Goal: Find specific page/section: Find specific page/section

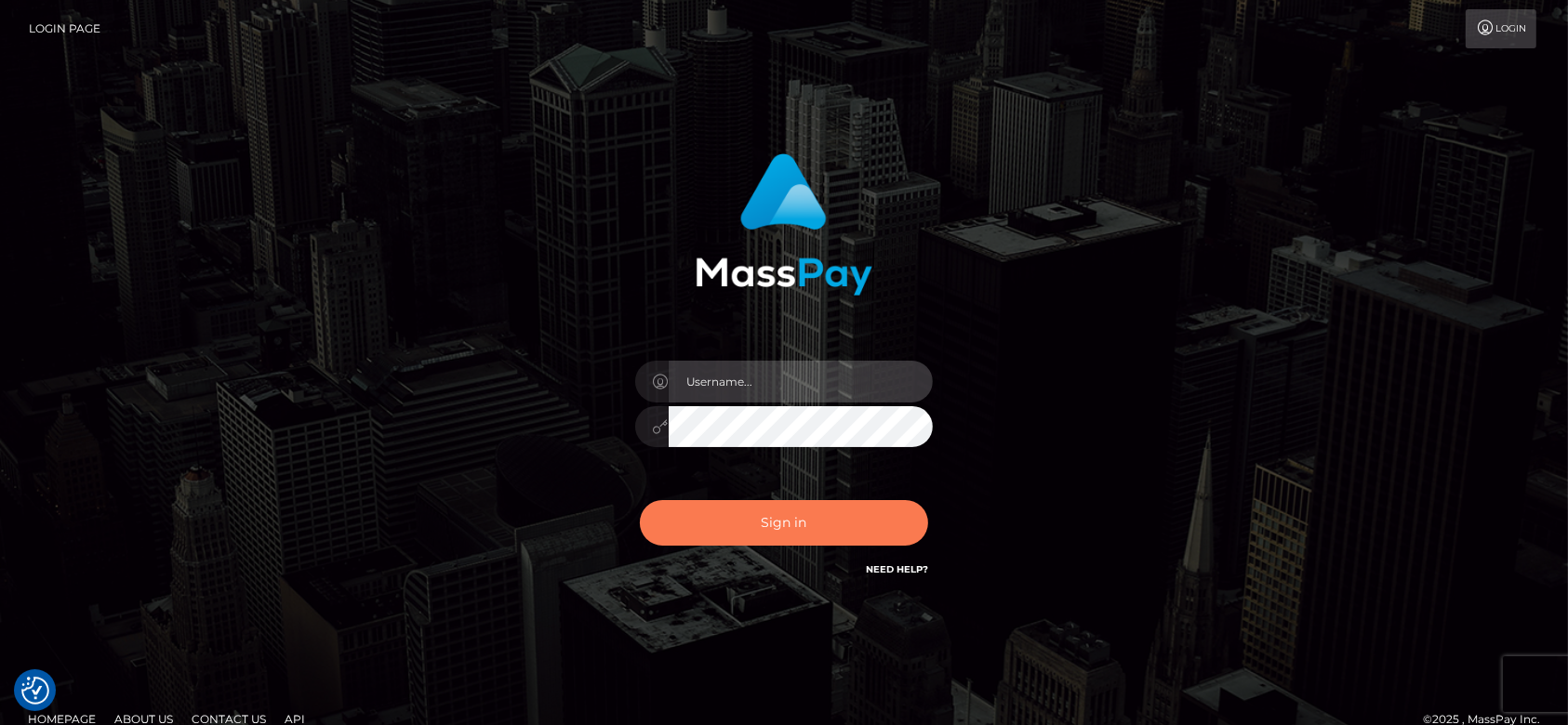
type input "[DOMAIN_NAME]"
click at [825, 512] on button "Sign in" at bounding box center [784, 522] width 289 height 46
click at [894, 511] on button "Sign in" at bounding box center [784, 522] width 289 height 46
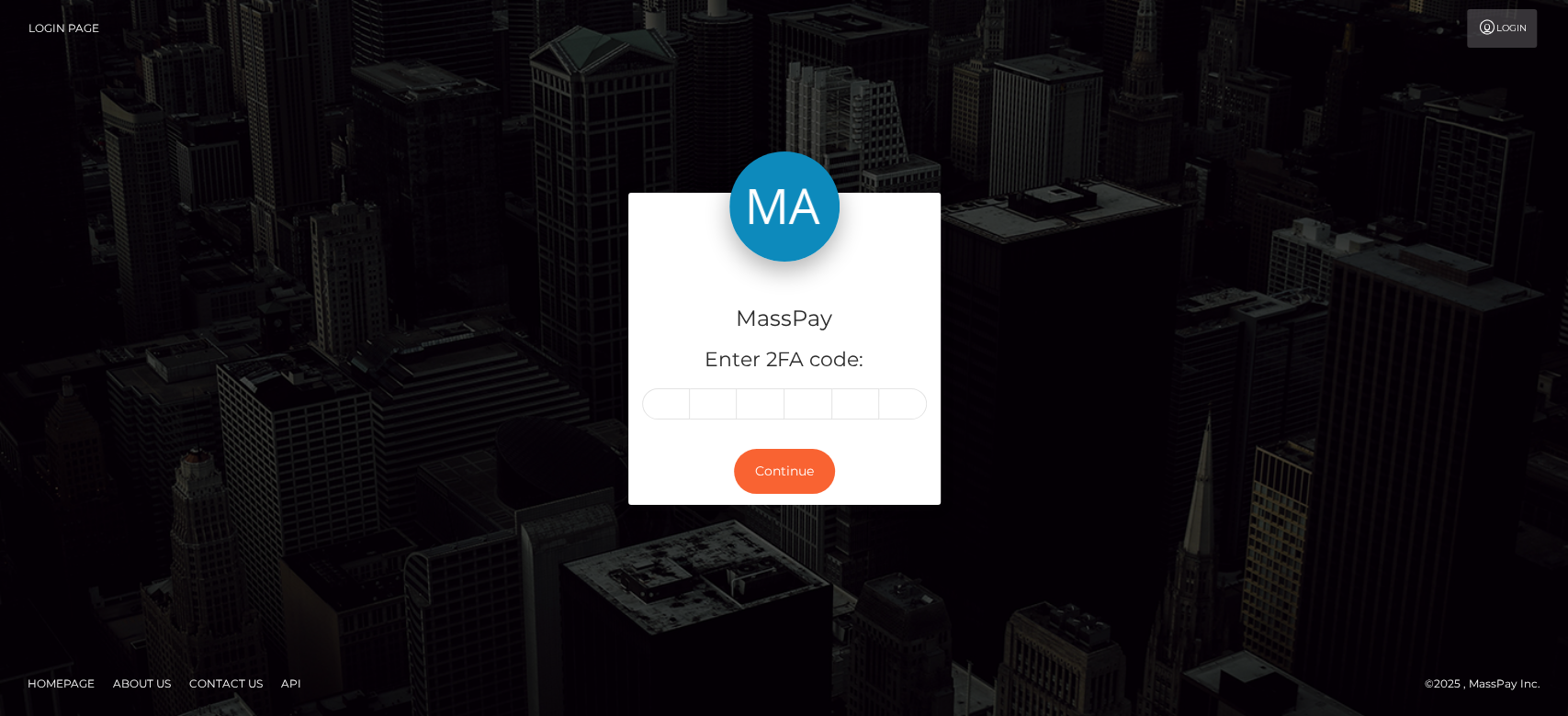
click at [682, 409] on input "text" at bounding box center [665, 404] width 47 height 31
type input "1"
type input "0"
type input "6"
type input "1"
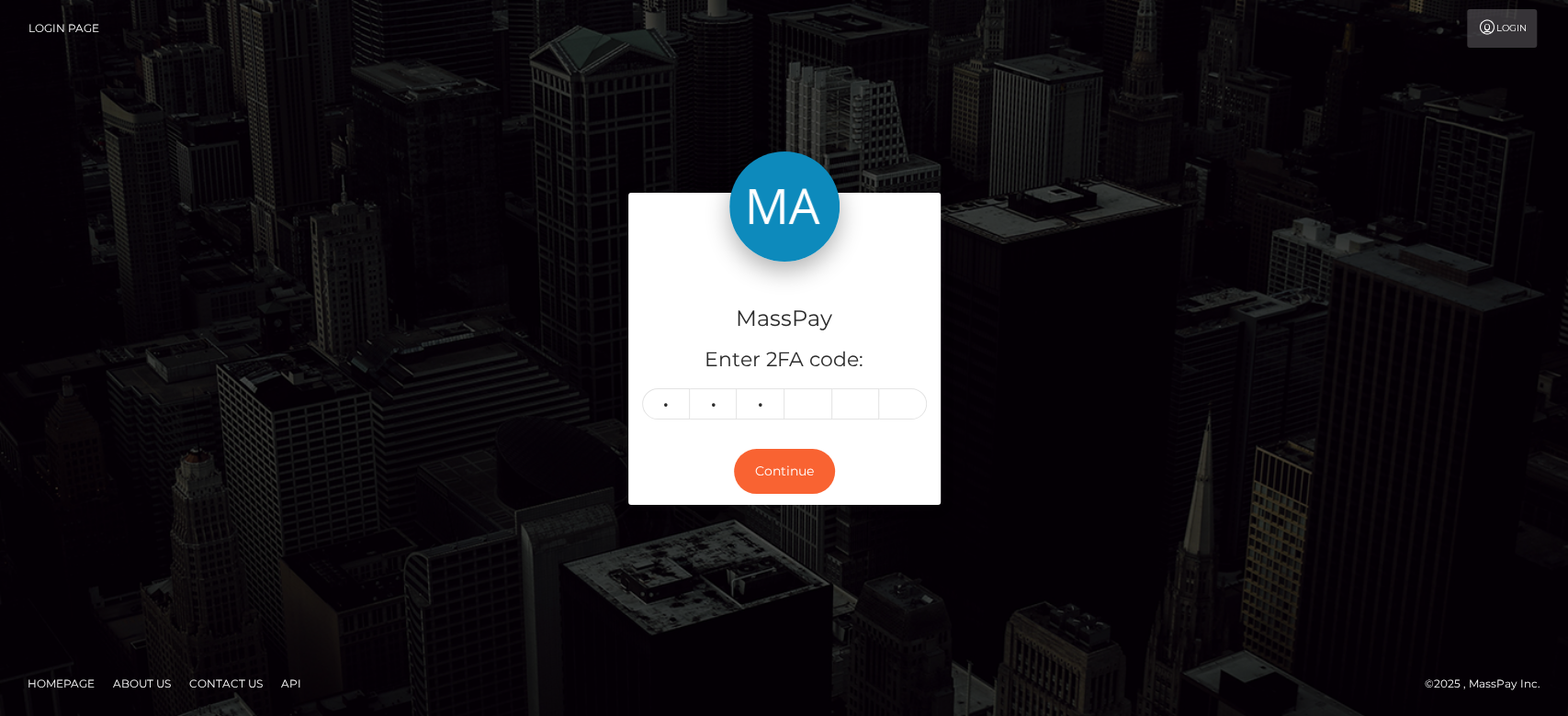
type input "6"
type input "0"
click at [766, 468] on button "Continue" at bounding box center [784, 472] width 102 height 45
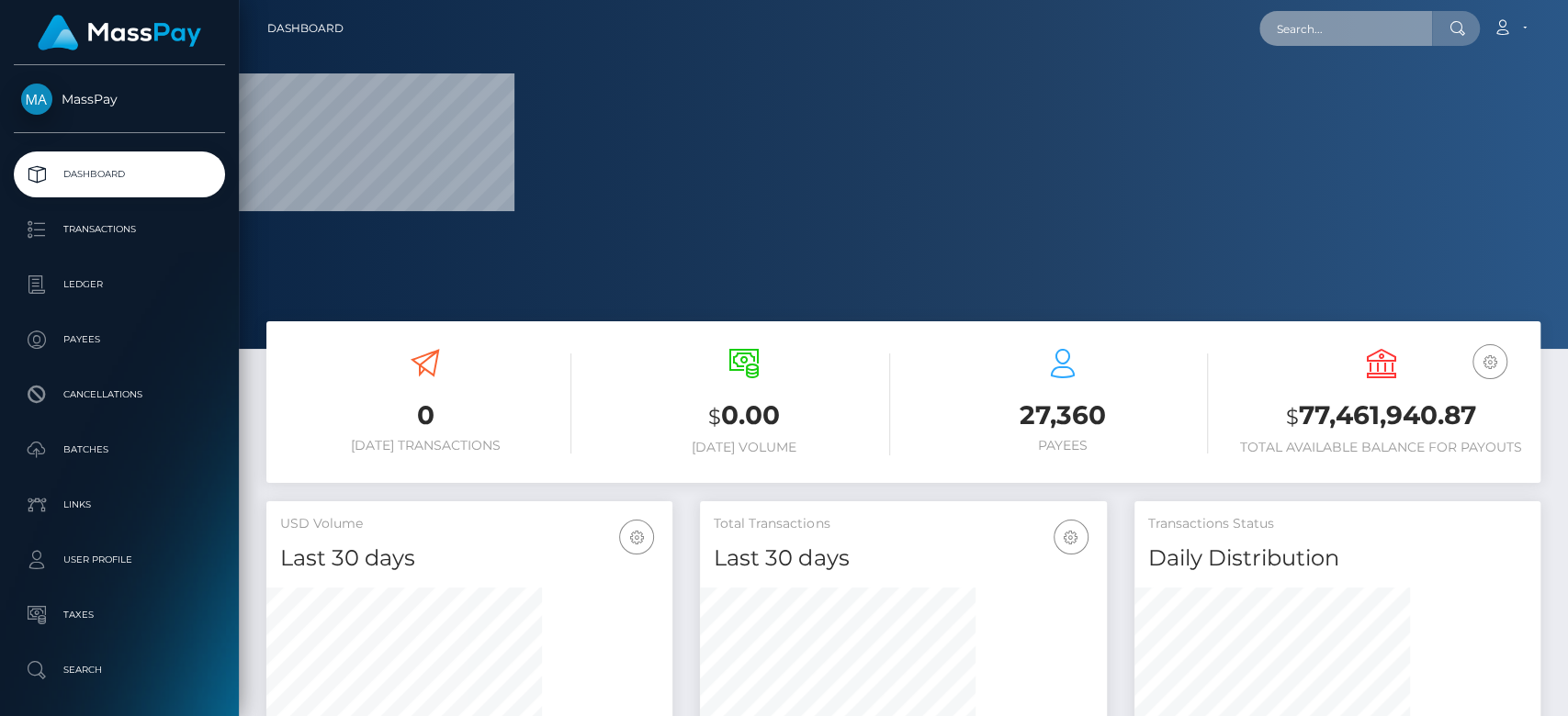
click at [1326, 32] on input "text" at bounding box center [1346, 28] width 173 height 35
paste input "workwithjameskim@gmail.com"
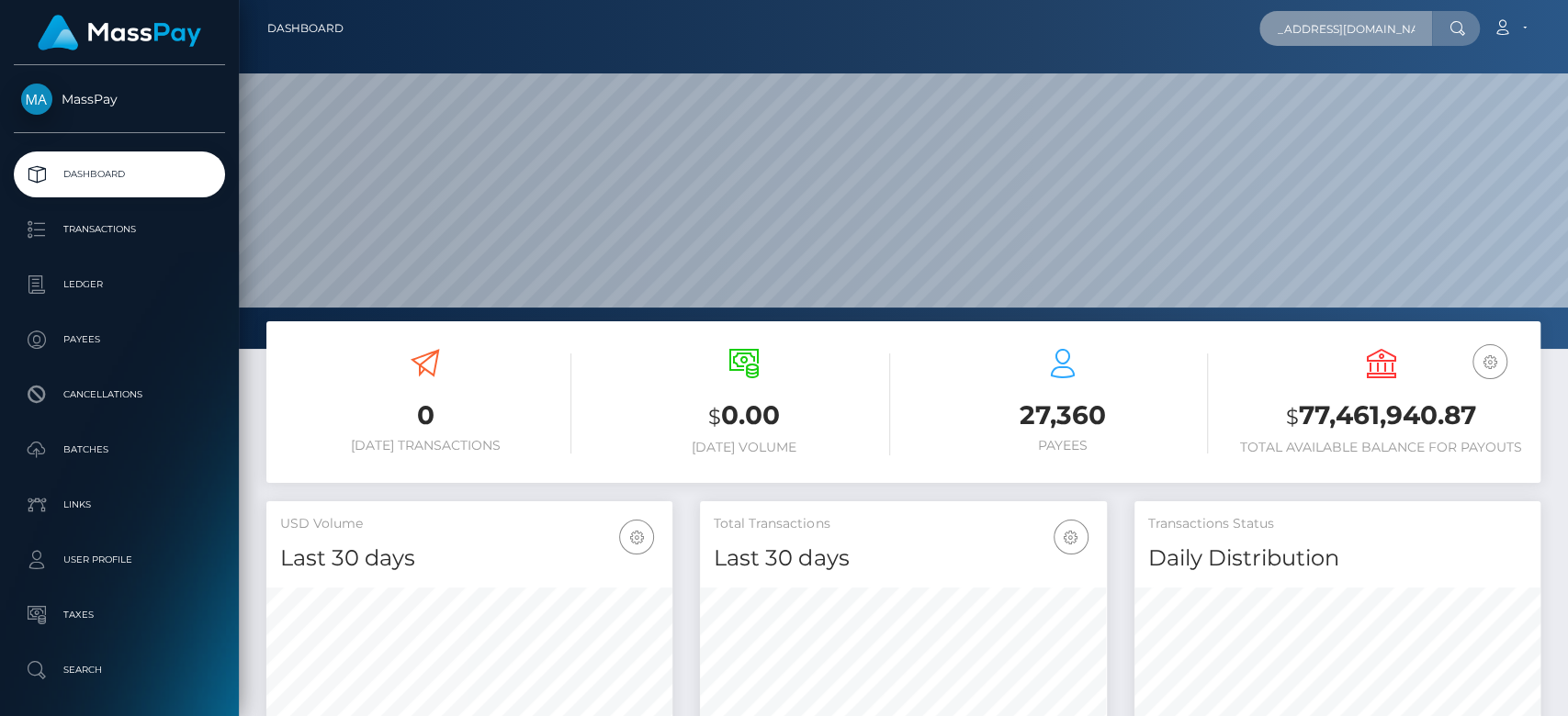
scroll to position [324, 406]
type input "workwithjameskim@gmail.com"
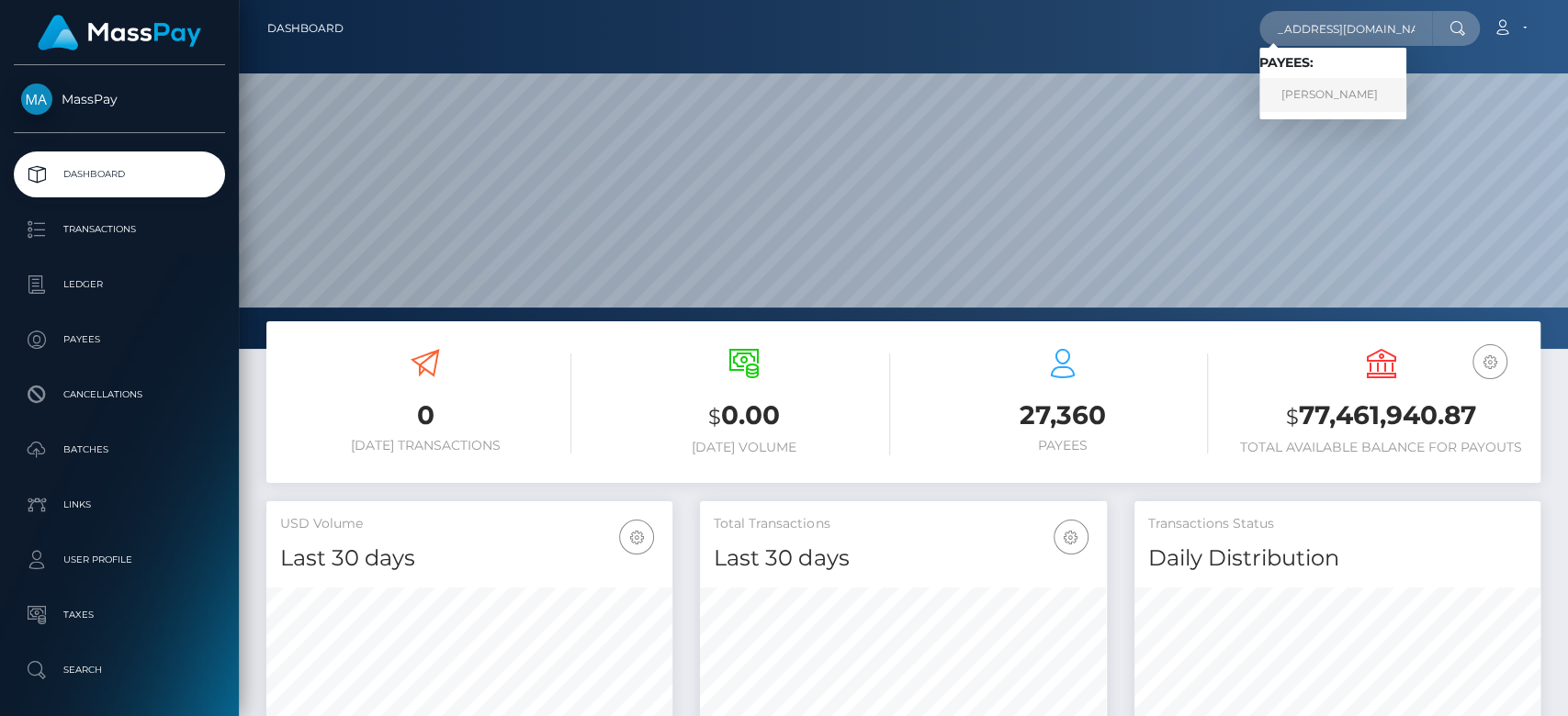
scroll to position [0, 0]
click at [1316, 89] on link "Jong Kim" at bounding box center [1333, 95] width 147 height 34
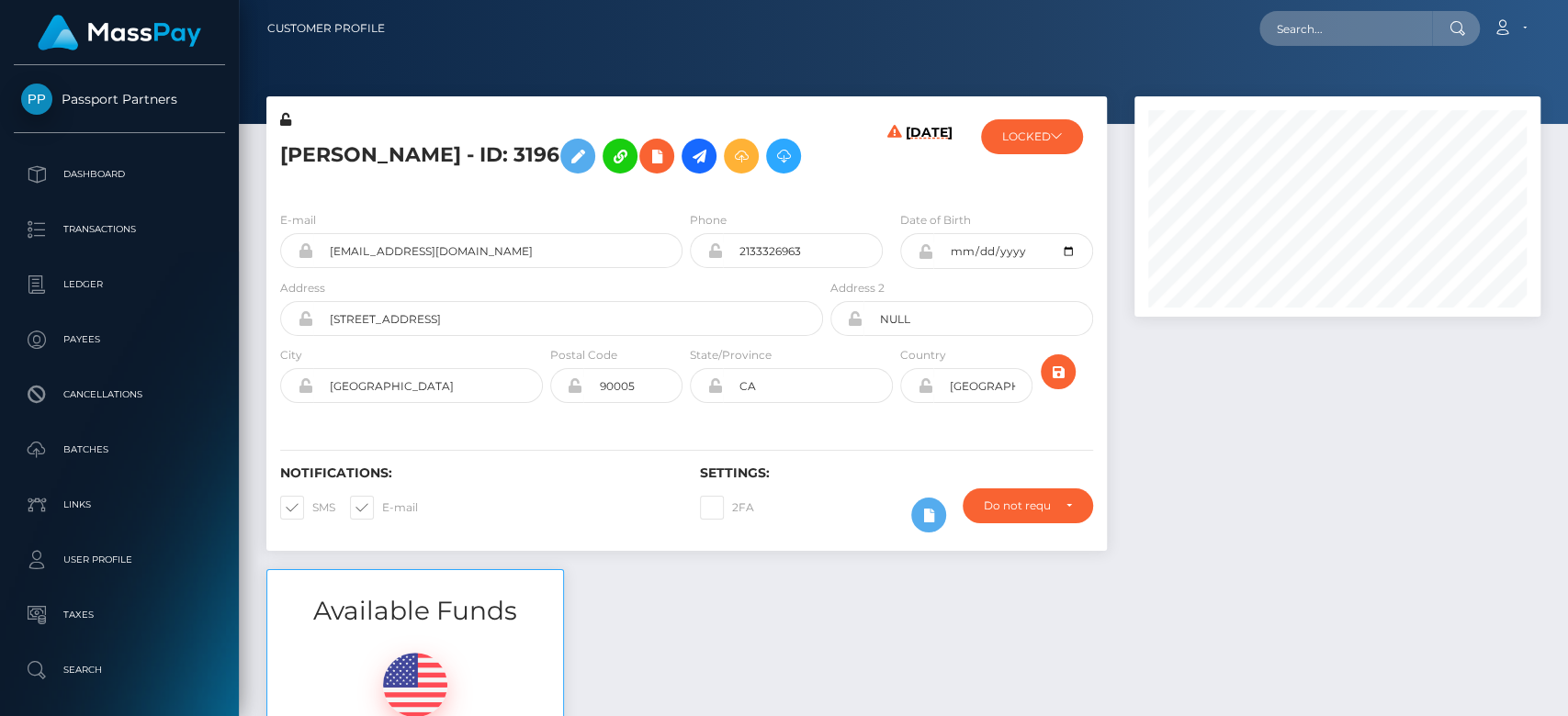
scroll to position [220, 406]
click at [1373, 488] on div at bounding box center [1337, 332] width 433 height 473
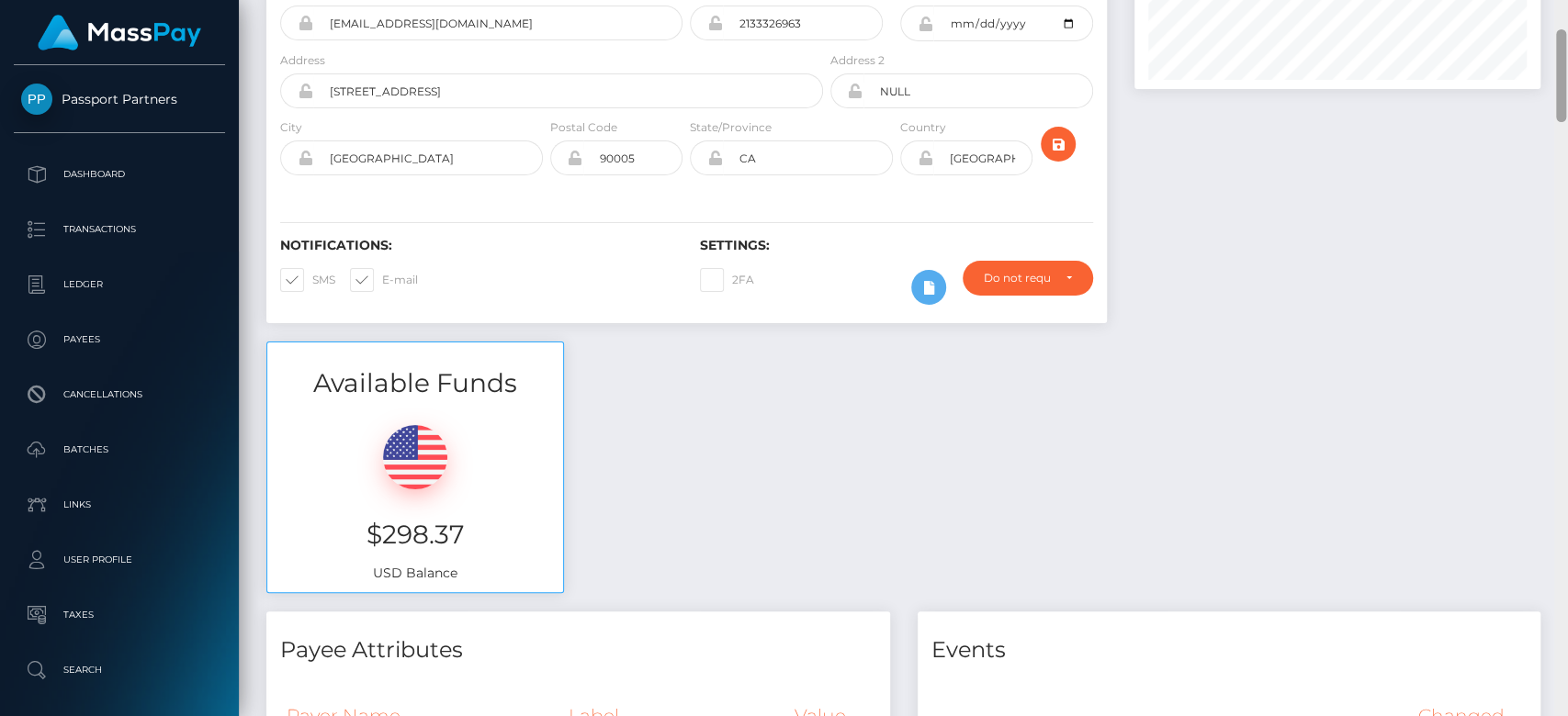
scroll to position [44, 0]
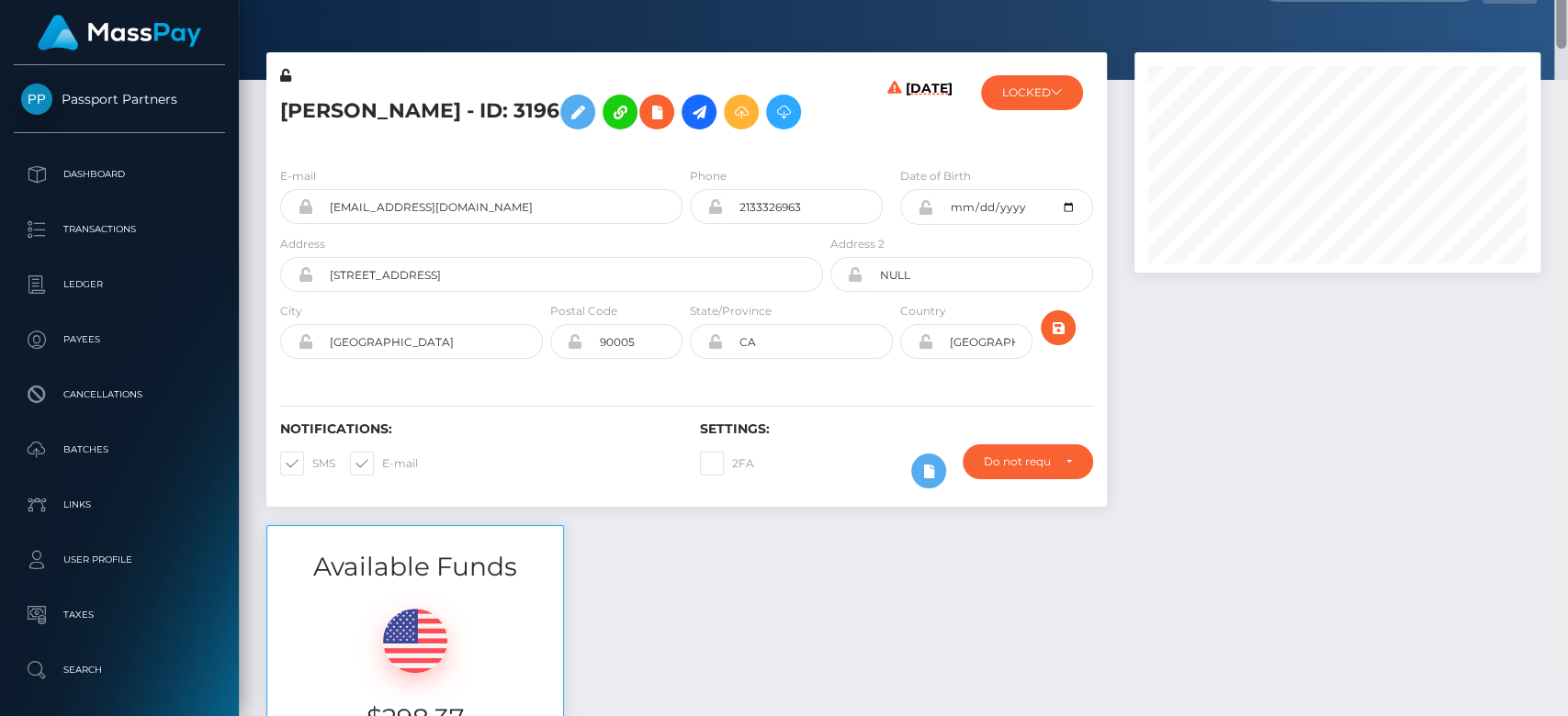
drag, startPoint x: 1560, startPoint y: 160, endPoint x: 1490, endPoint y: 43, distance: 136.3
click at [1490, 43] on div "Customer Profile Loading... Loading..." at bounding box center [903, 358] width 1329 height 716
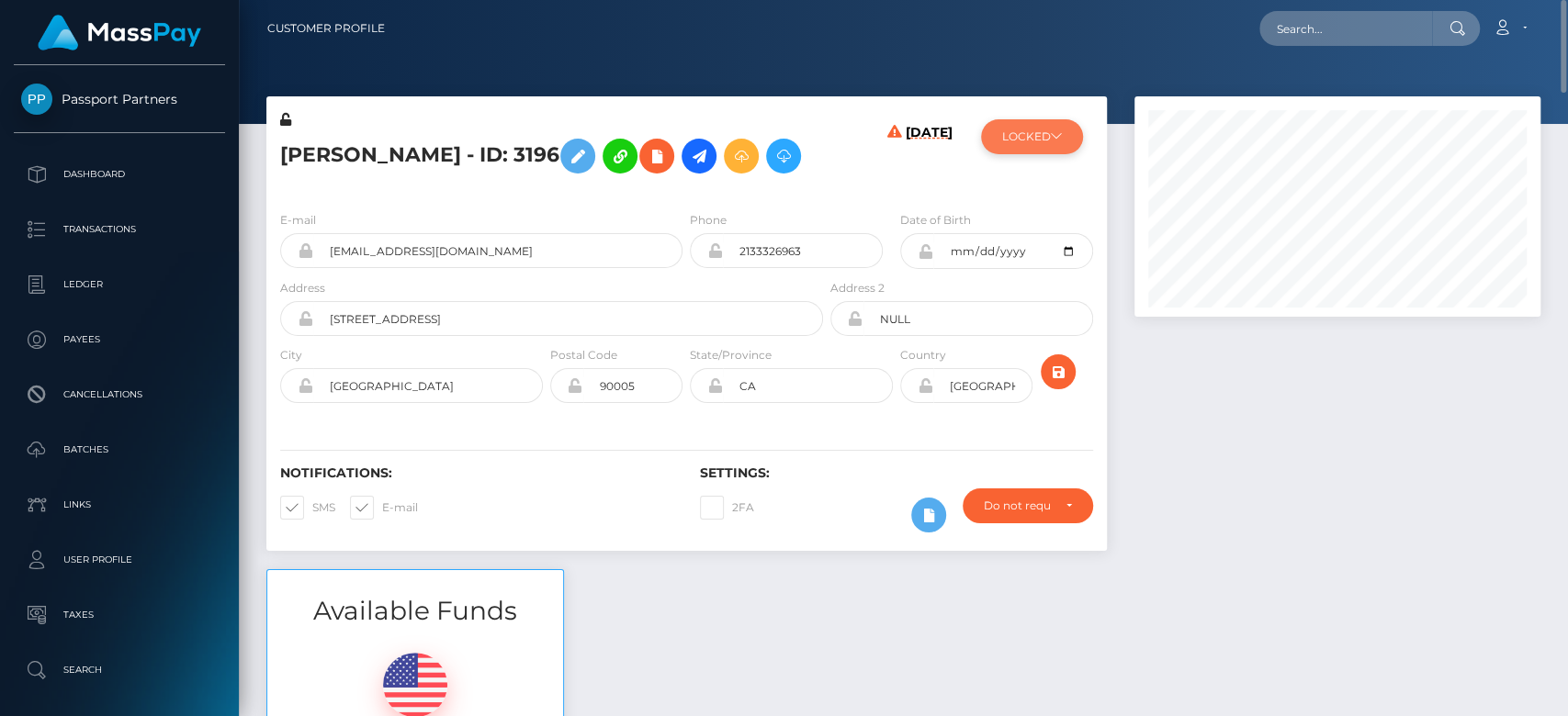
click at [1060, 134] on icon at bounding box center [1056, 135] width 11 height 11
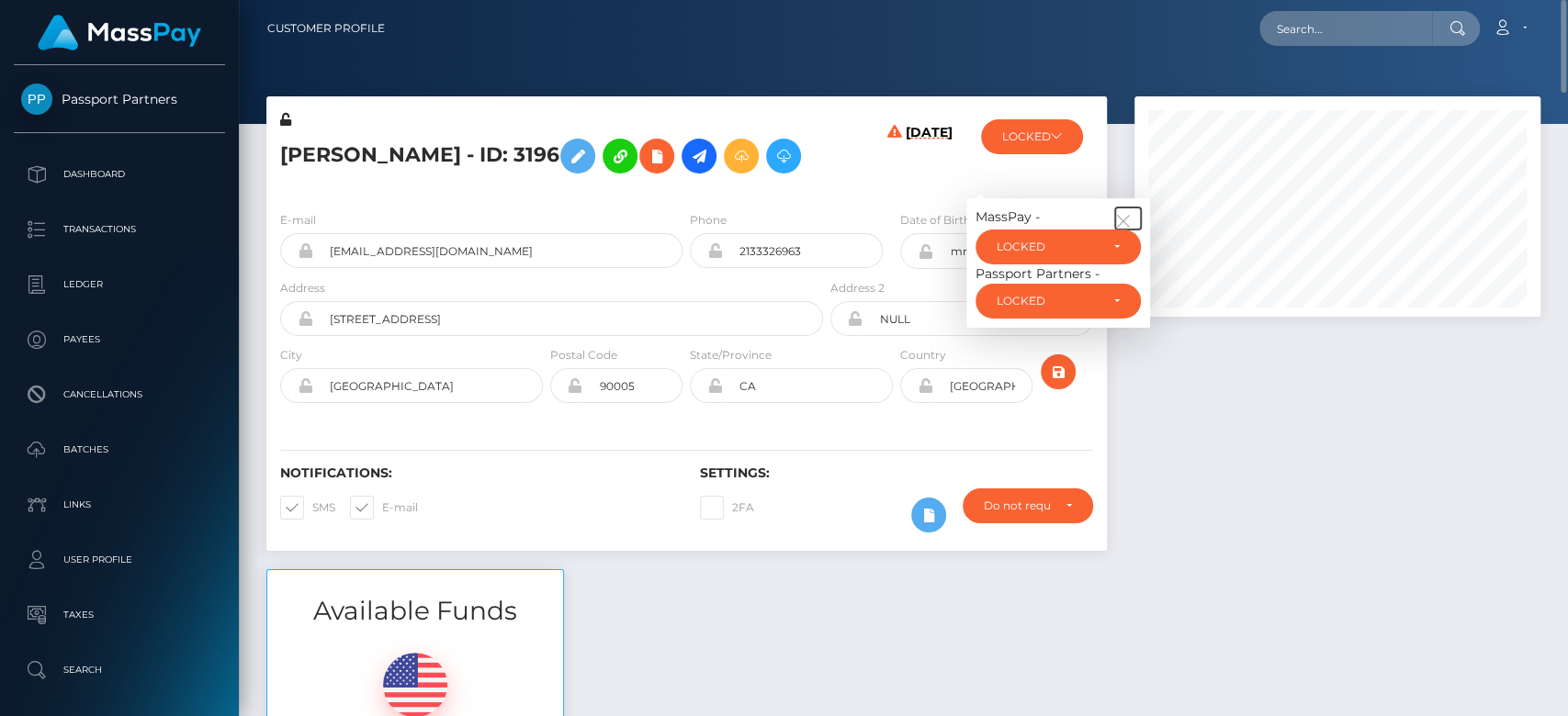
click at [1127, 213] on icon "button" at bounding box center [1122, 220] width 16 height 16
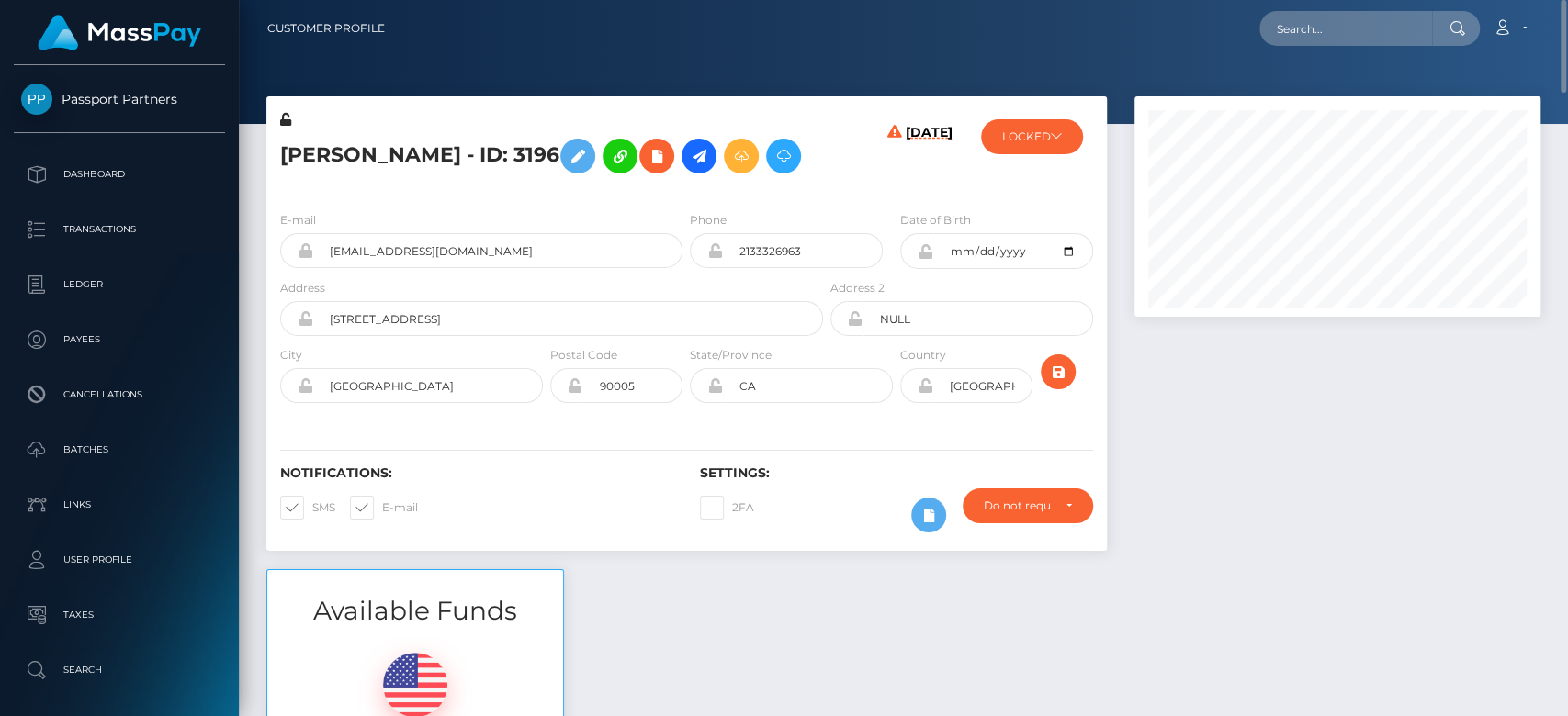
click at [1235, 370] on div at bounding box center [1337, 332] width 433 height 473
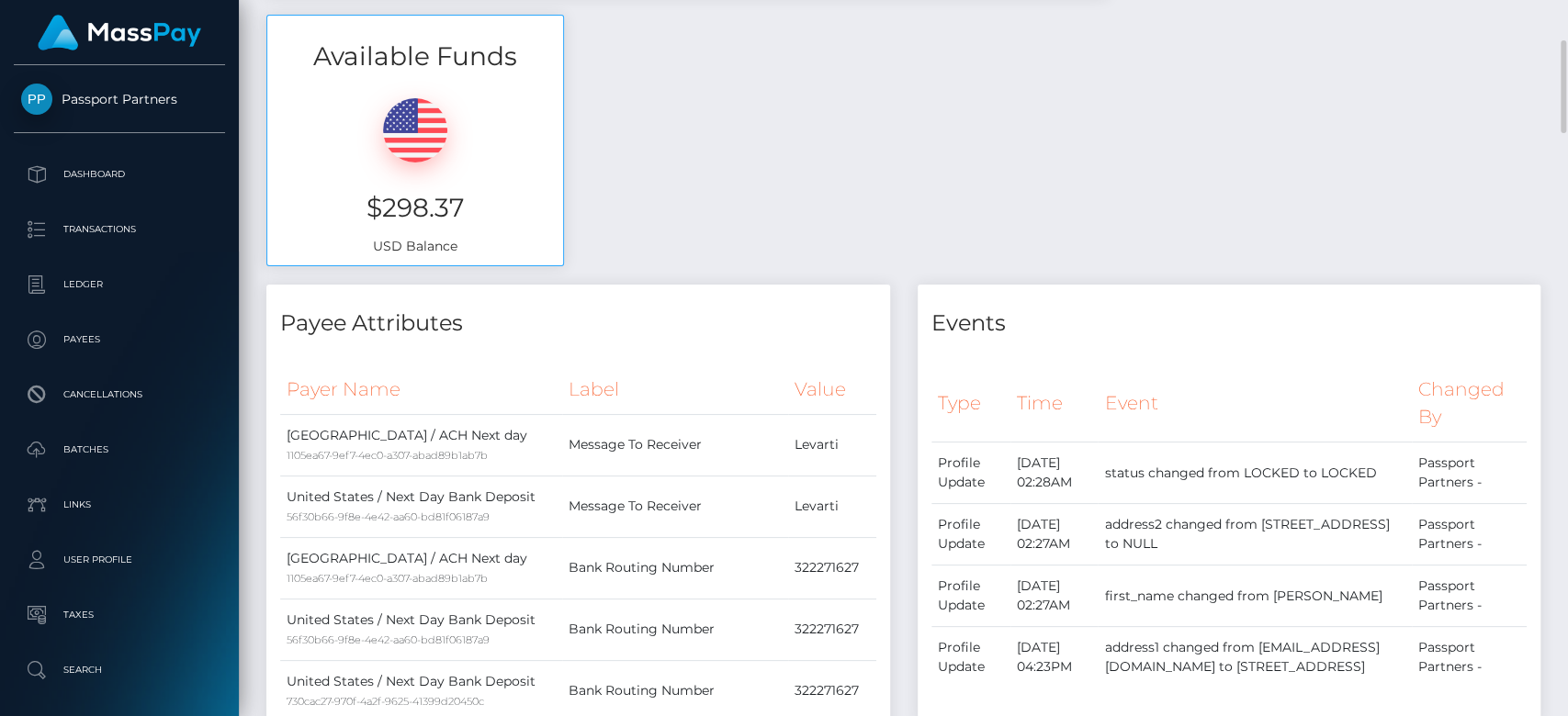
scroll to position [610, 0]
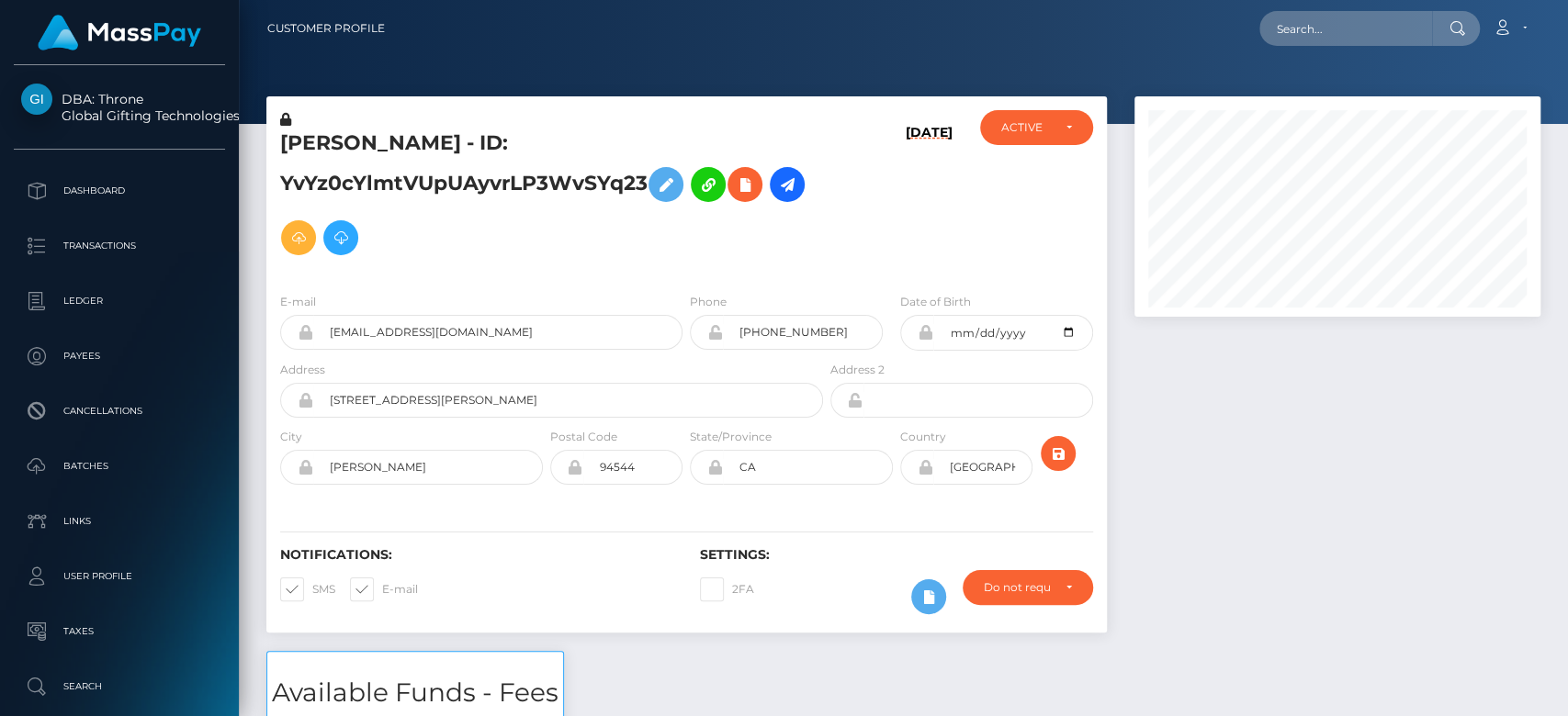
scroll to position [220, 406]
click at [1266, 434] on div at bounding box center [1337, 374] width 433 height 555
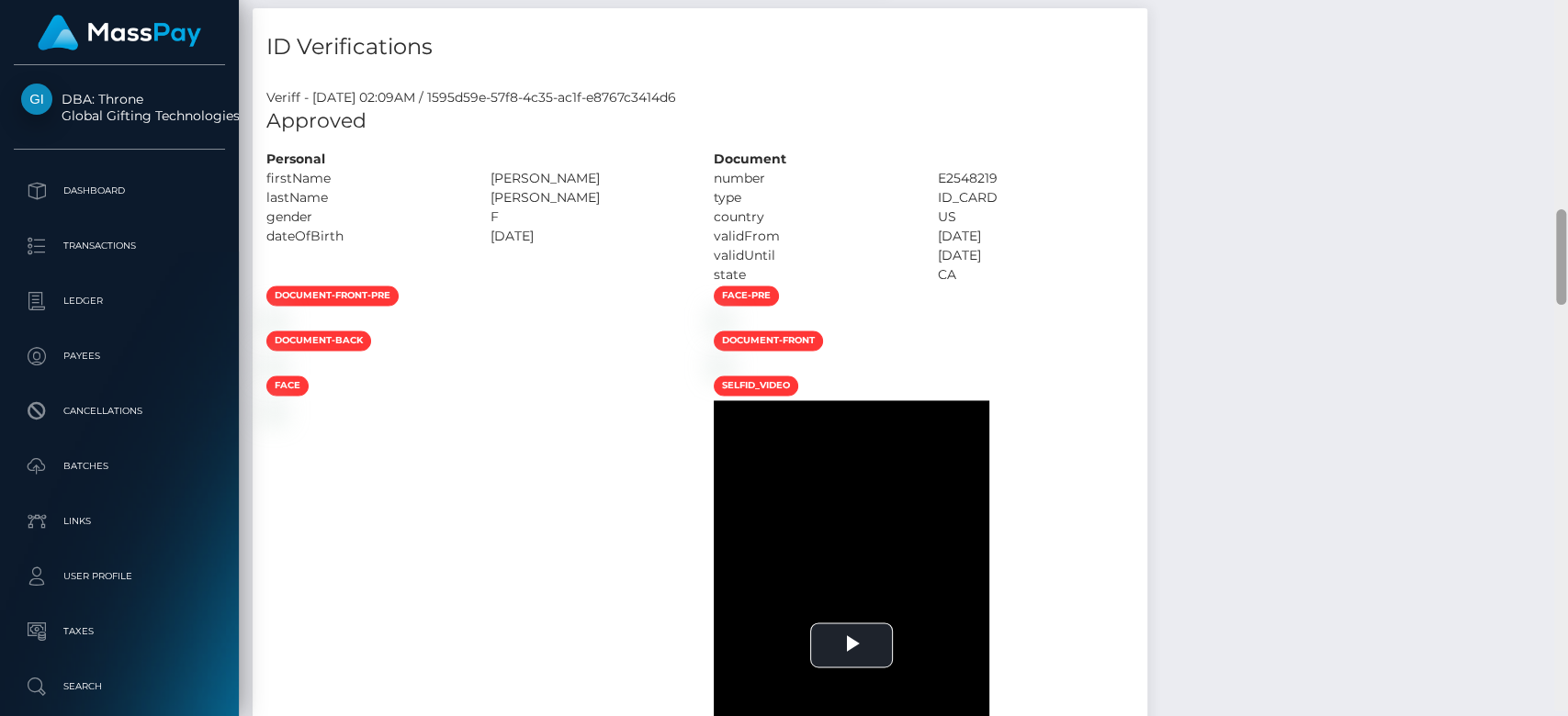
scroll to position [1632, 0]
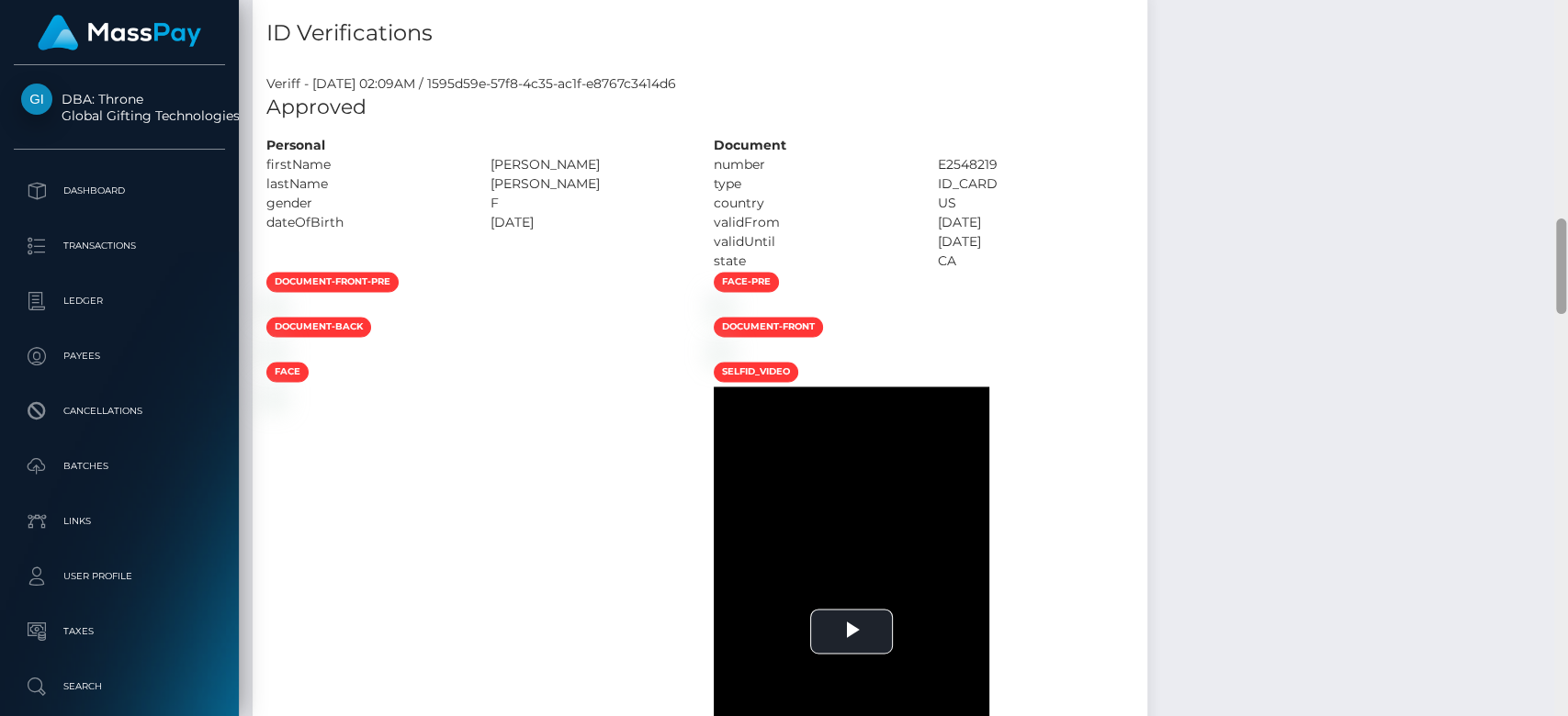
drag, startPoint x: 1562, startPoint y: 134, endPoint x: 1503, endPoint y: 301, distance: 177.1
click at [1503, 301] on div "Customer Profile Loading... Loading..." at bounding box center [903, 358] width 1329 height 716
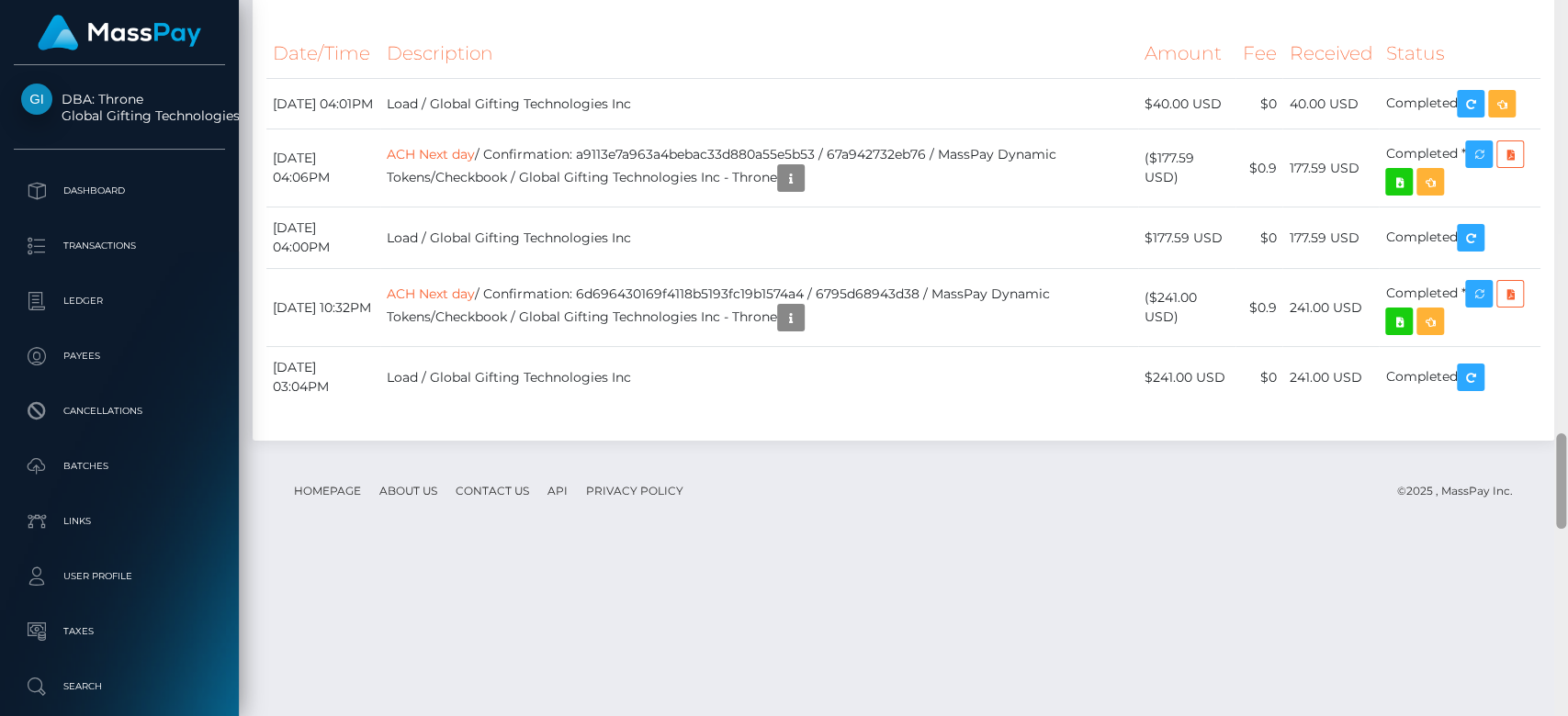
scroll to position [3170, 0]
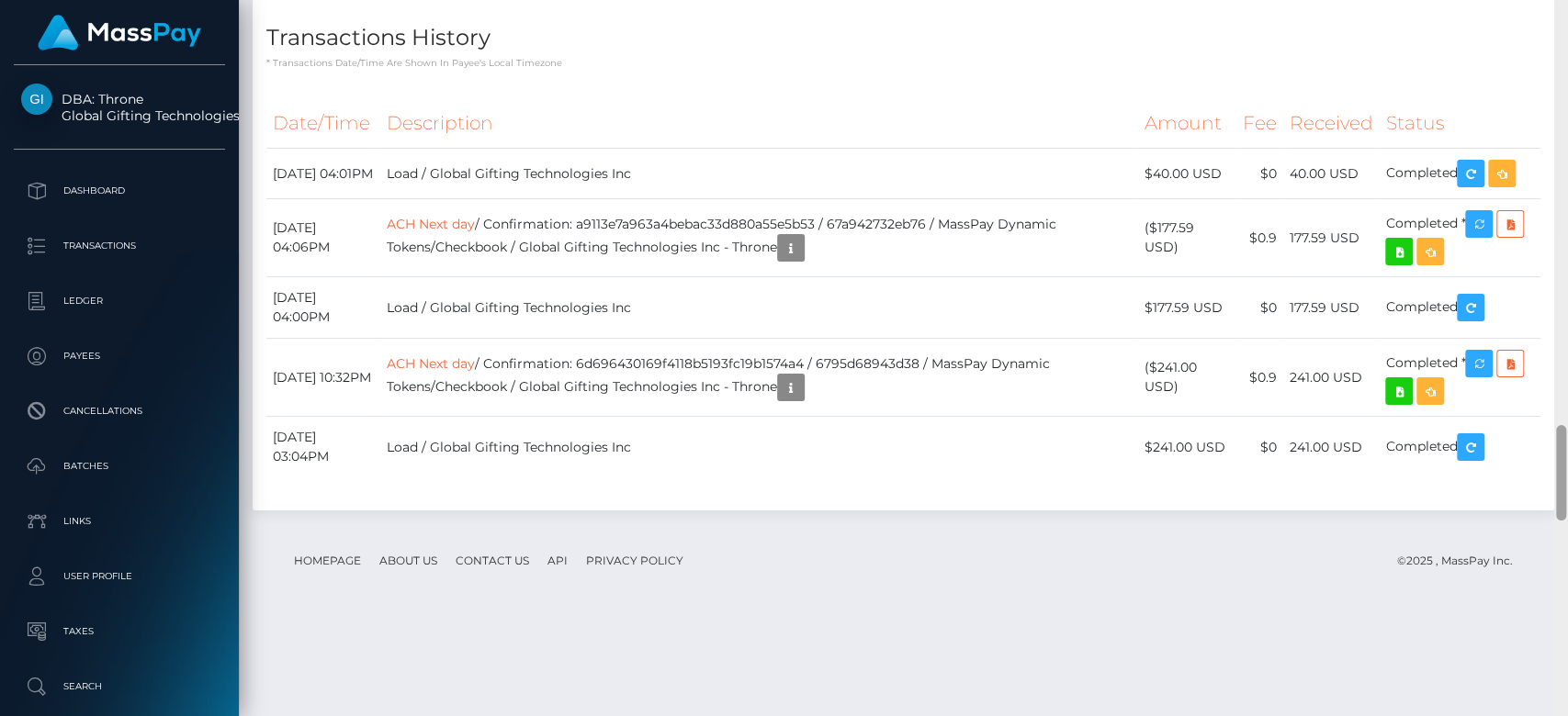
drag, startPoint x: 1560, startPoint y: 298, endPoint x: 1566, endPoint y: 504, distance: 206.1
click at [1566, 504] on div at bounding box center [1561, 358] width 14 height 717
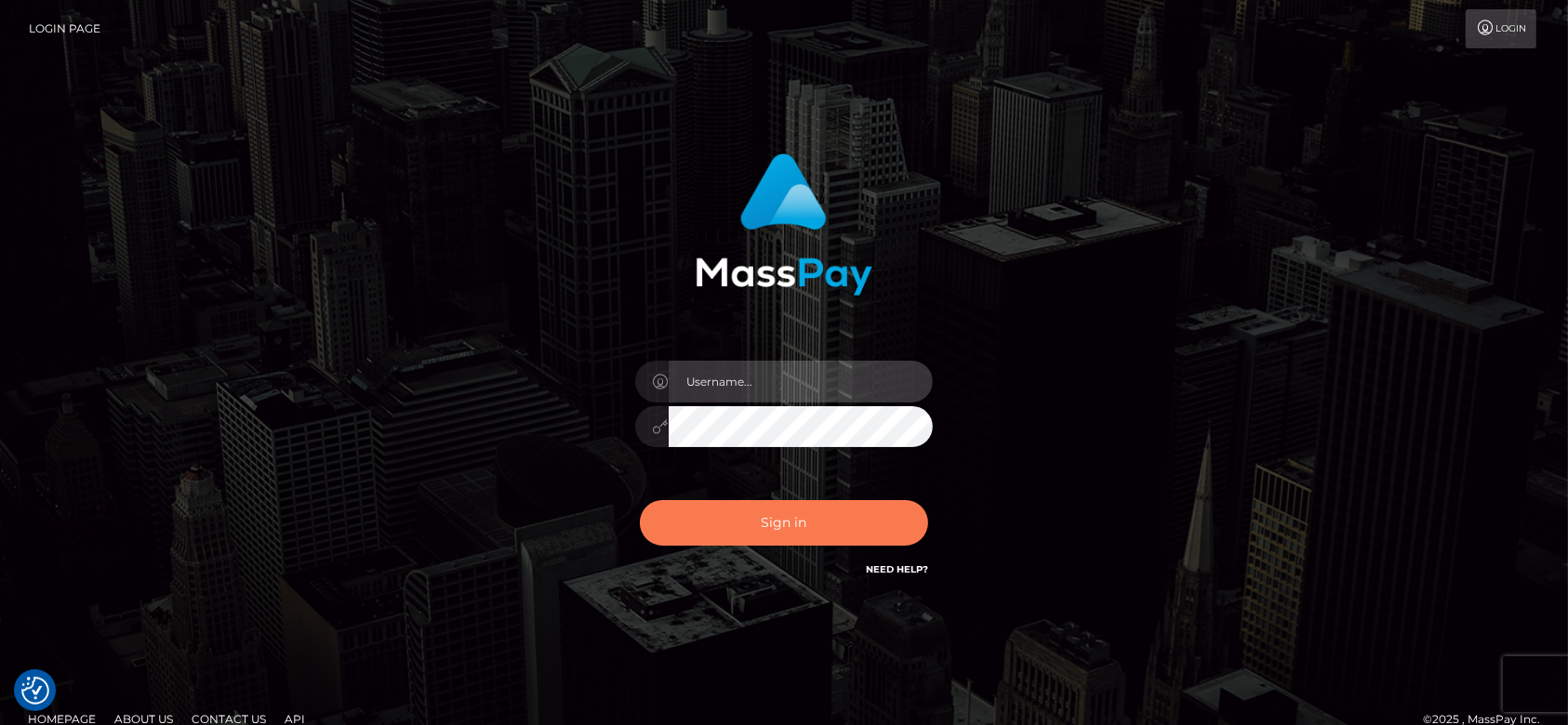
type input "[DOMAIN_NAME]"
click at [836, 538] on button "Sign in" at bounding box center [784, 522] width 289 height 46
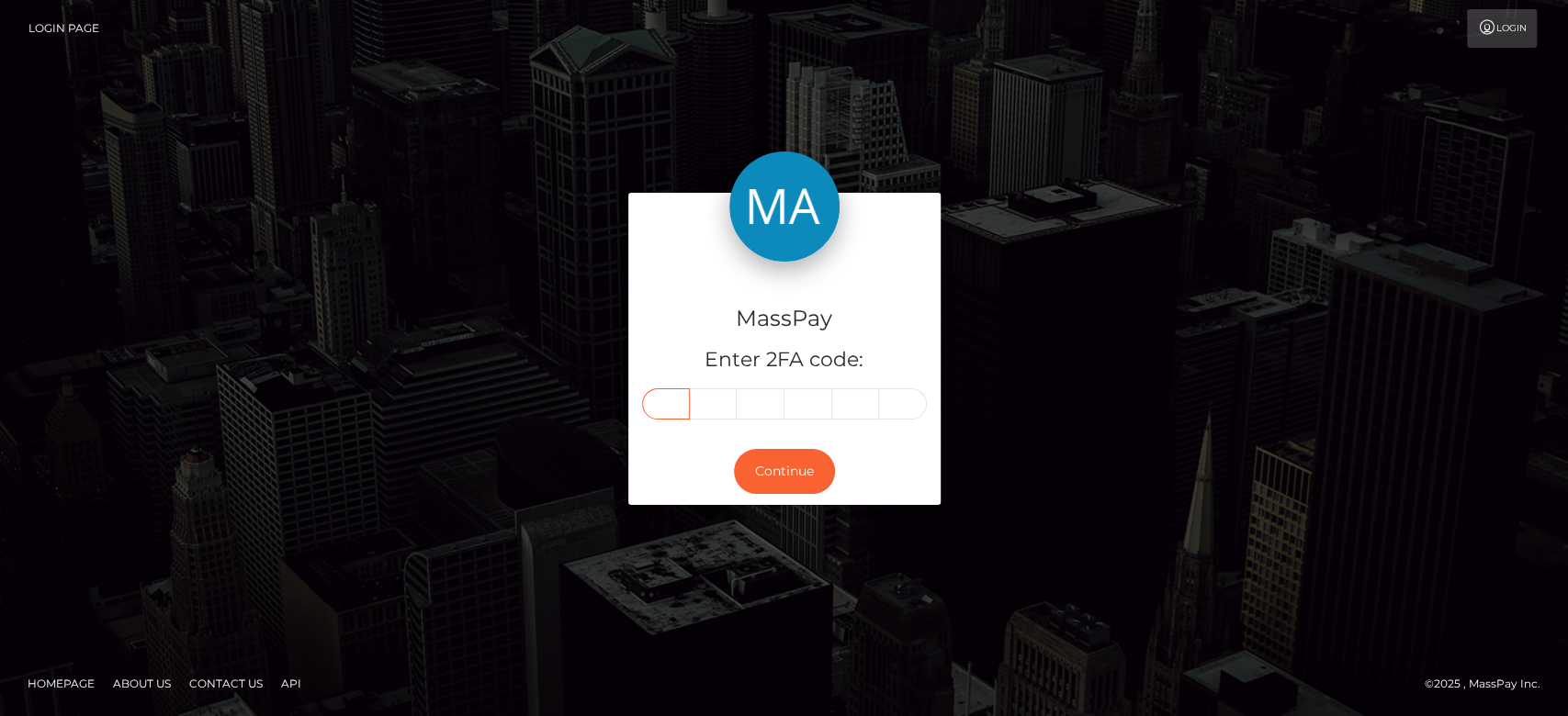
click at [676, 391] on input "text" at bounding box center [665, 404] width 47 height 31
paste input "3"
type input "3"
type input "5"
type input "8"
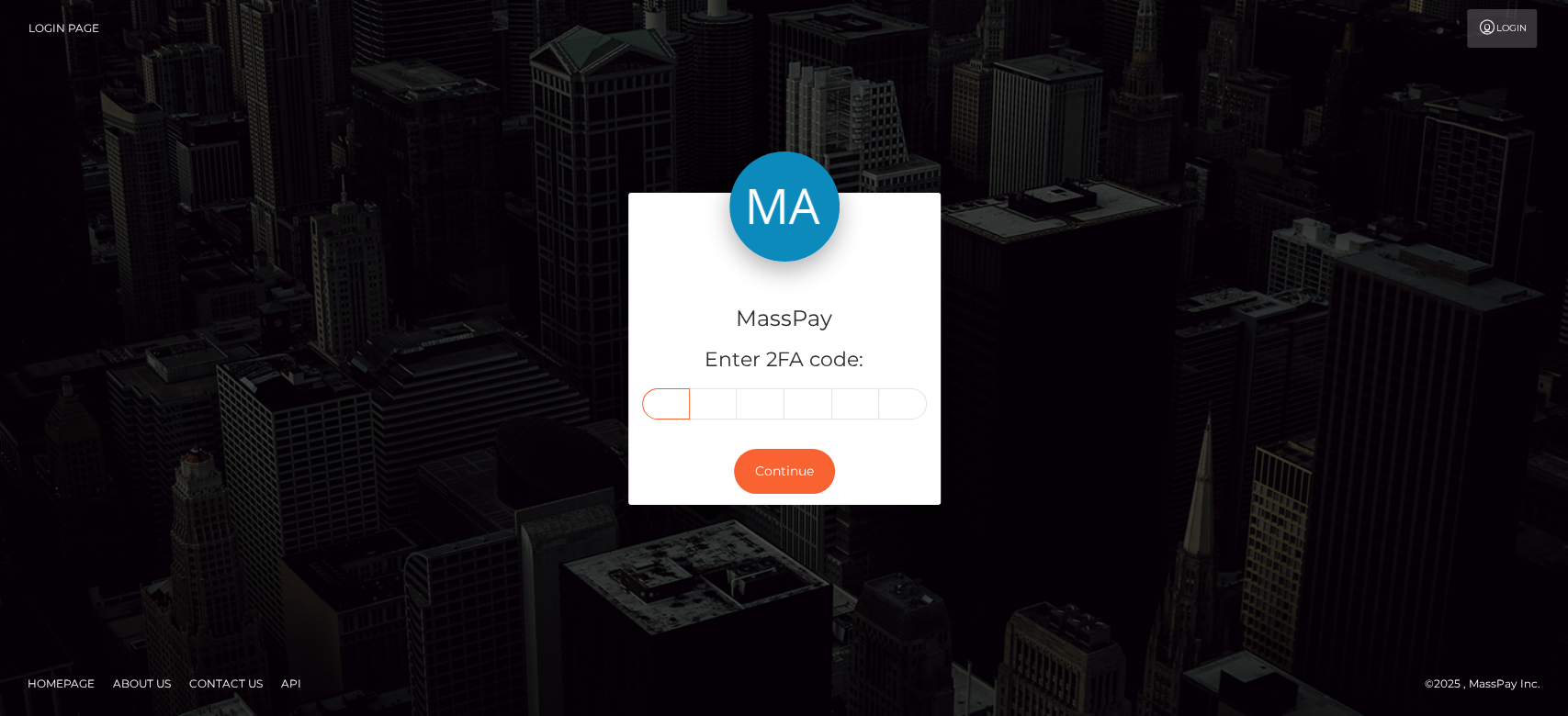
type input "2"
type input "3"
type input "0"
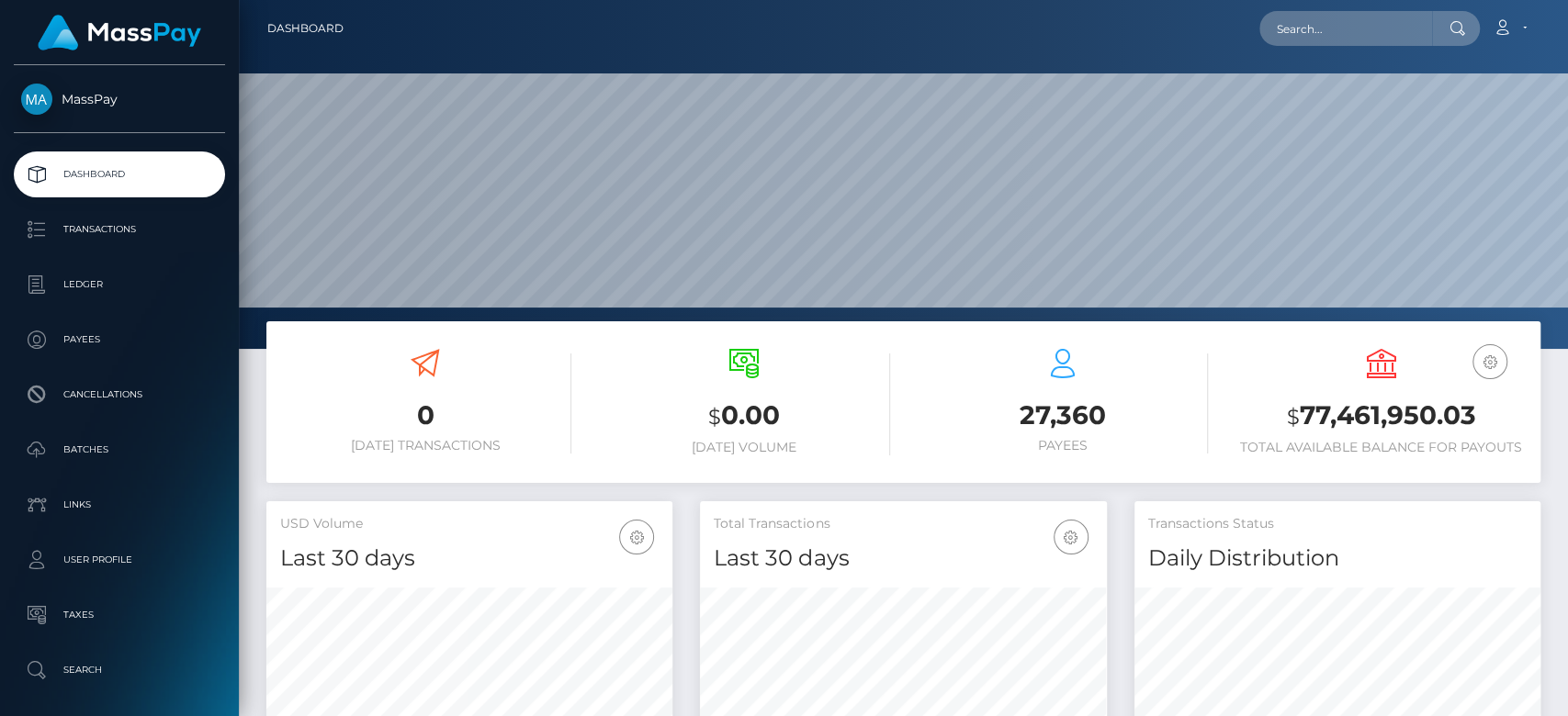
scroll to position [324, 406]
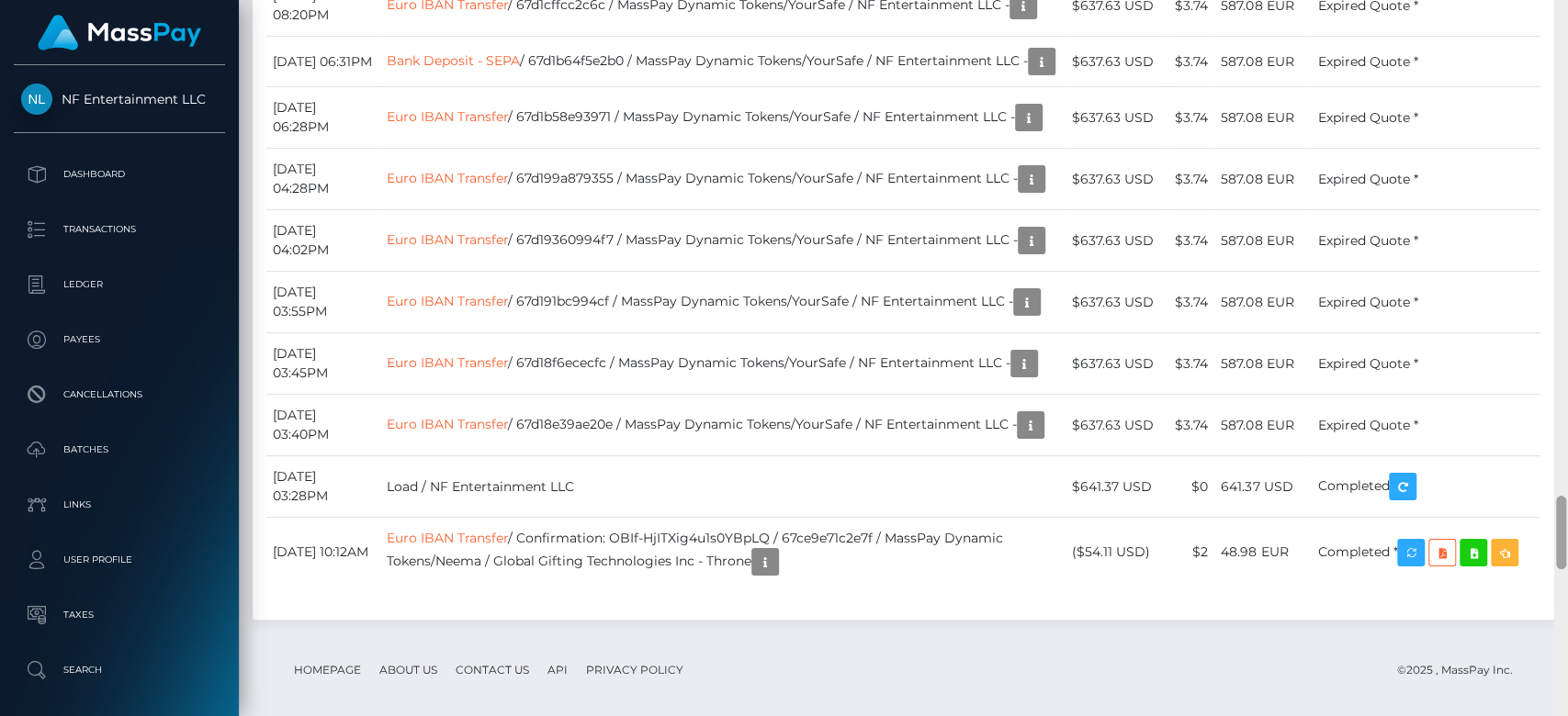
scroll to position [4778, 0]
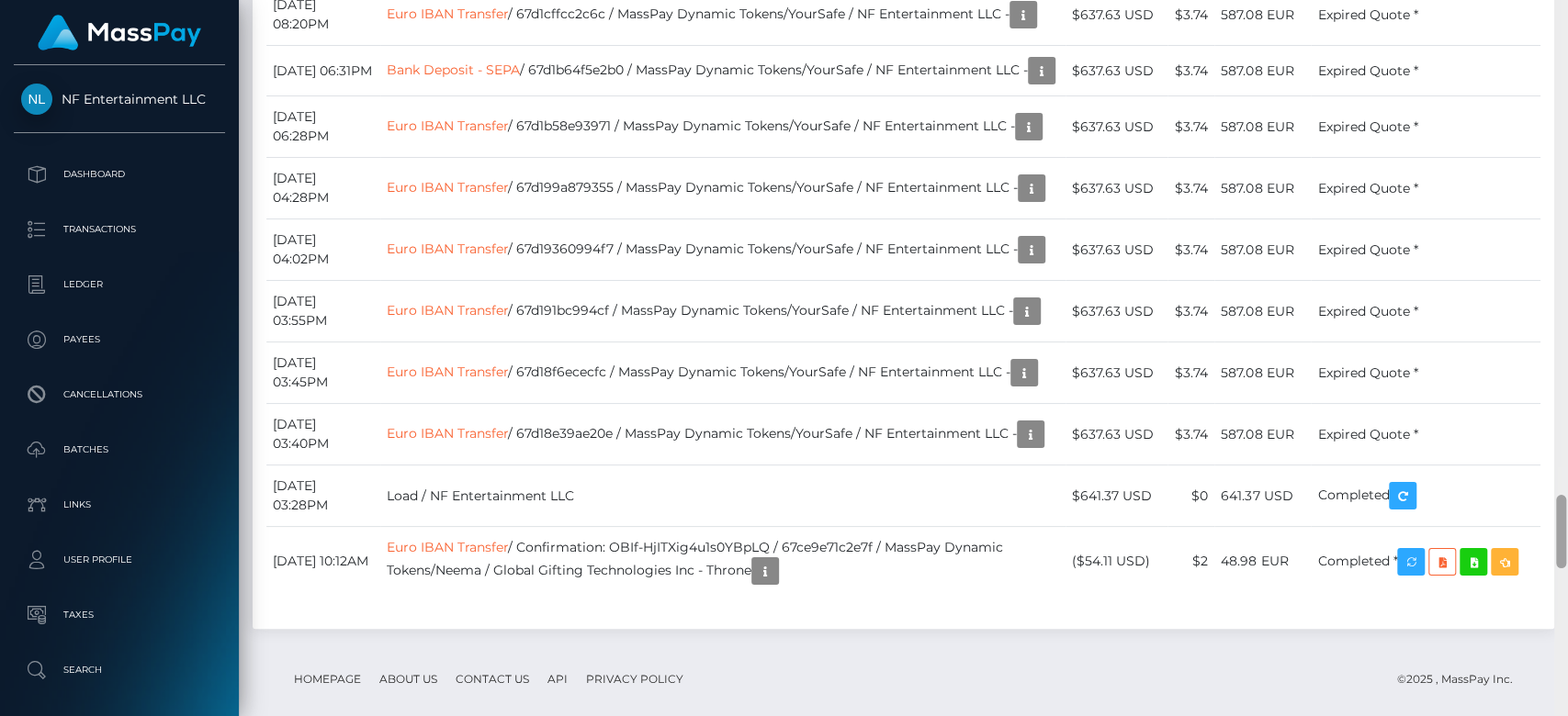
click at [1566, 544] on div at bounding box center [1561, 358] width 14 height 717
